Goal: Task Accomplishment & Management: Manage account settings

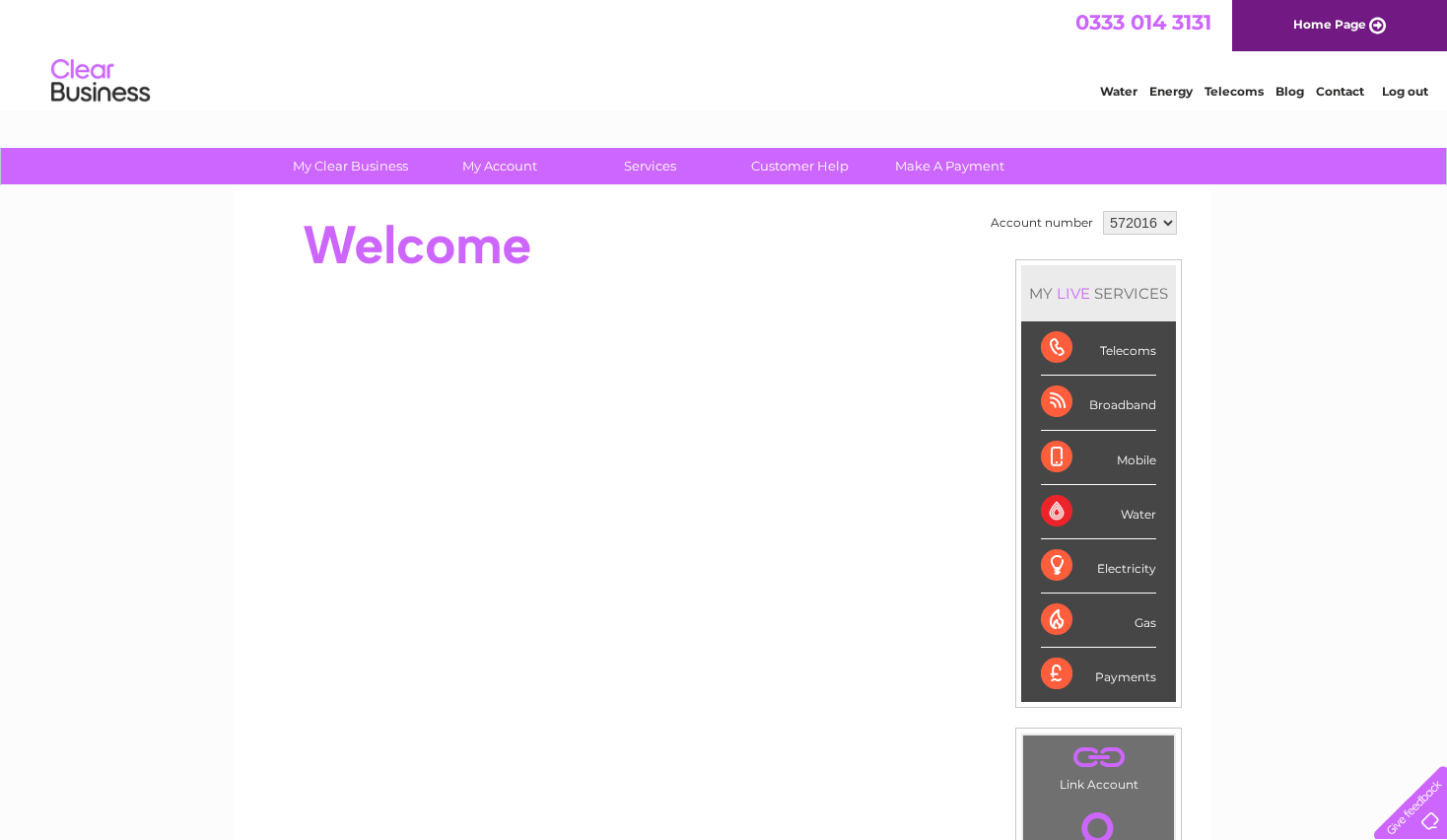
click at [1148, 208] on td "572016 991079" at bounding box center [1140, 223] width 84 height 34
click at [1147, 221] on select "572016 991079" at bounding box center [1140, 223] width 74 height 24
select select "991079"
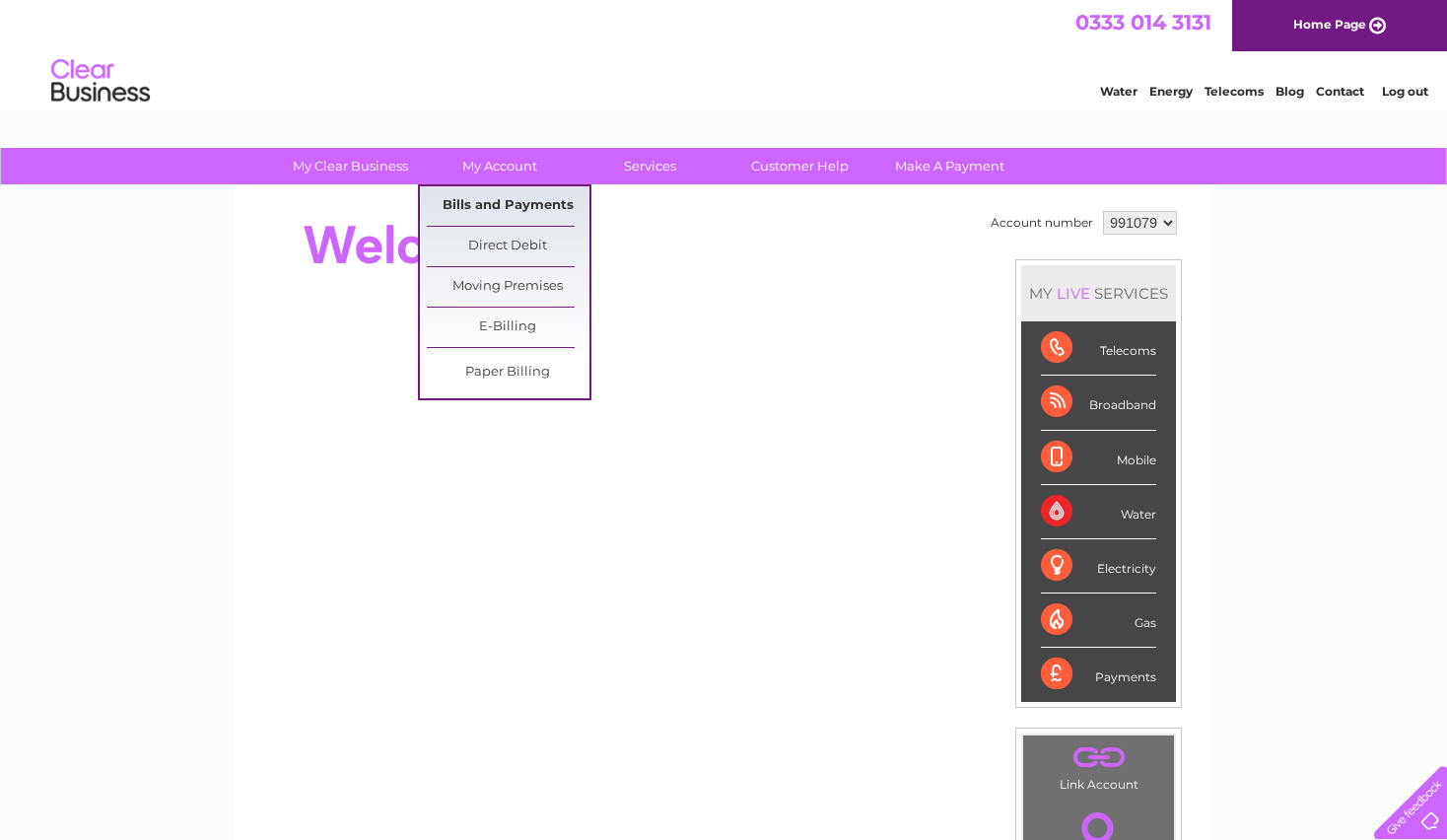
click at [497, 213] on link "Bills and Payments" at bounding box center [508, 205] width 163 height 39
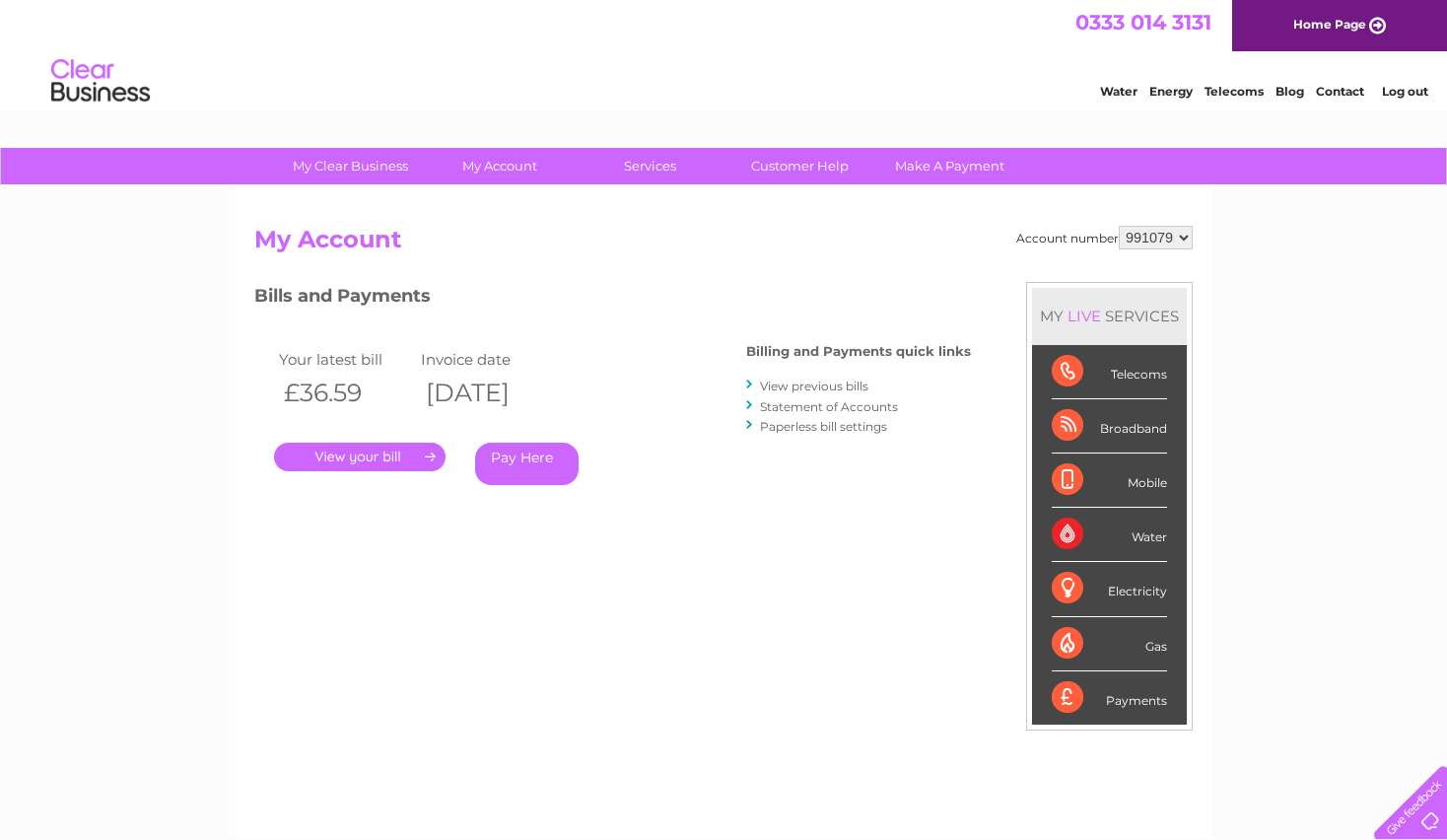
click at [404, 456] on link "." at bounding box center [360, 457] width 172 height 29
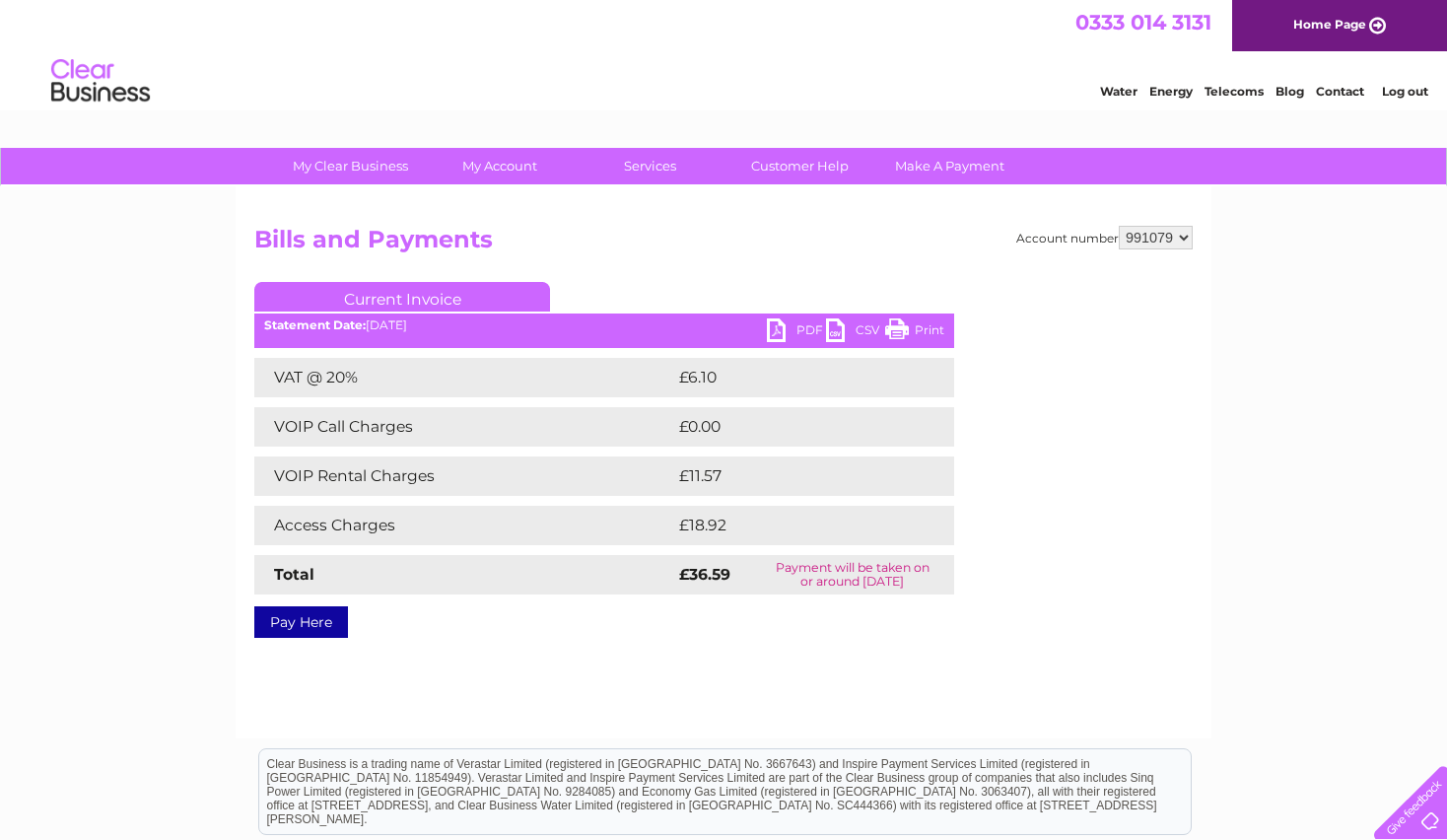
click at [797, 331] on link "PDF" at bounding box center [796, 332] width 59 height 29
